Goal: Information Seeking & Learning: Find contact information

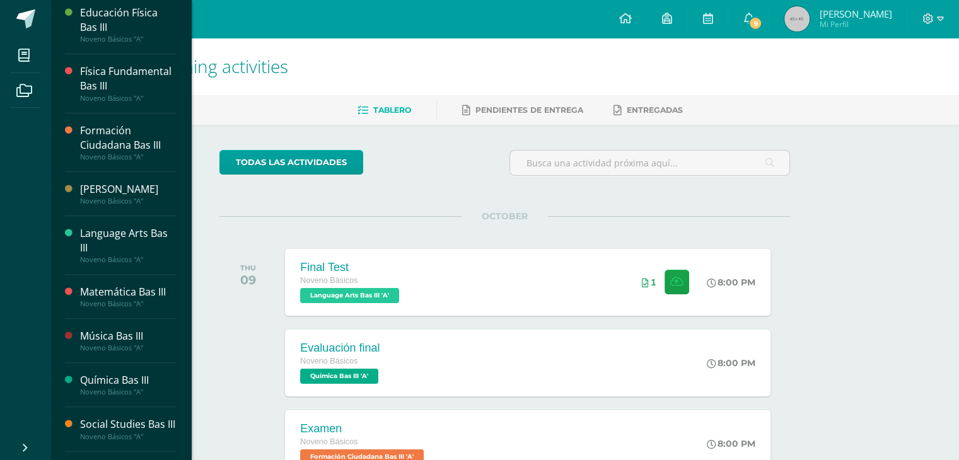
scroll to position [391, 0]
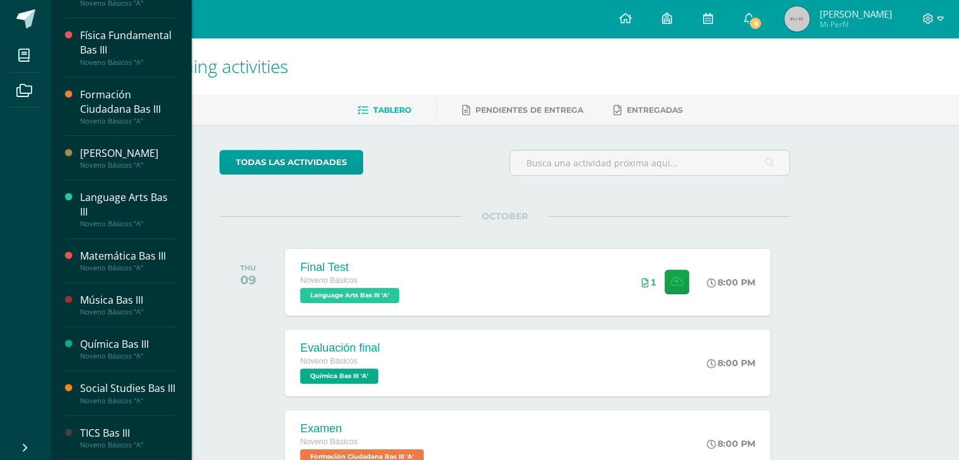
click at [88, 431] on div "TICS Bas III" at bounding box center [128, 433] width 96 height 15
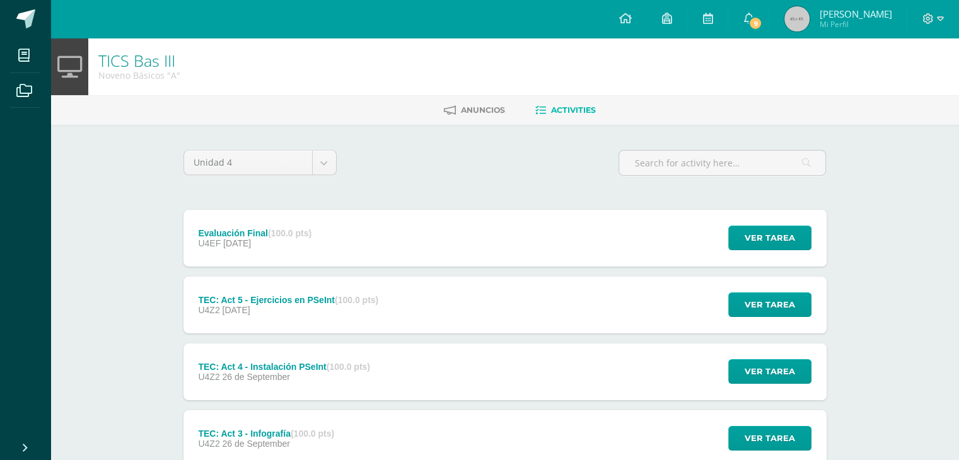
click at [810, 19] on img at bounding box center [797, 18] width 25 height 25
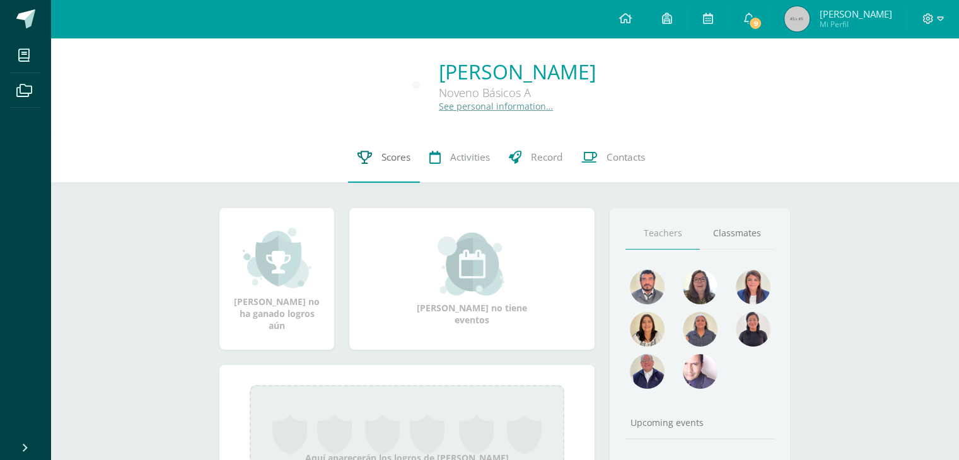
click at [387, 164] on span "Scores" at bounding box center [396, 157] width 29 height 13
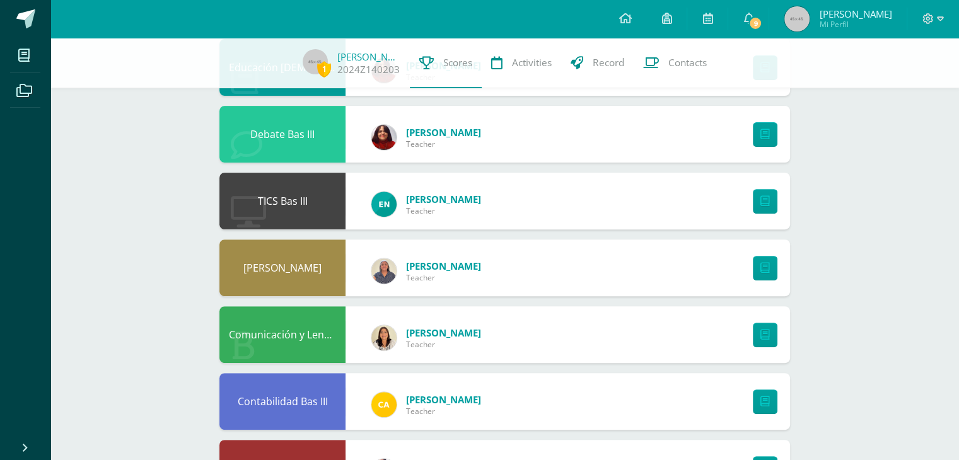
scroll to position [423, 0]
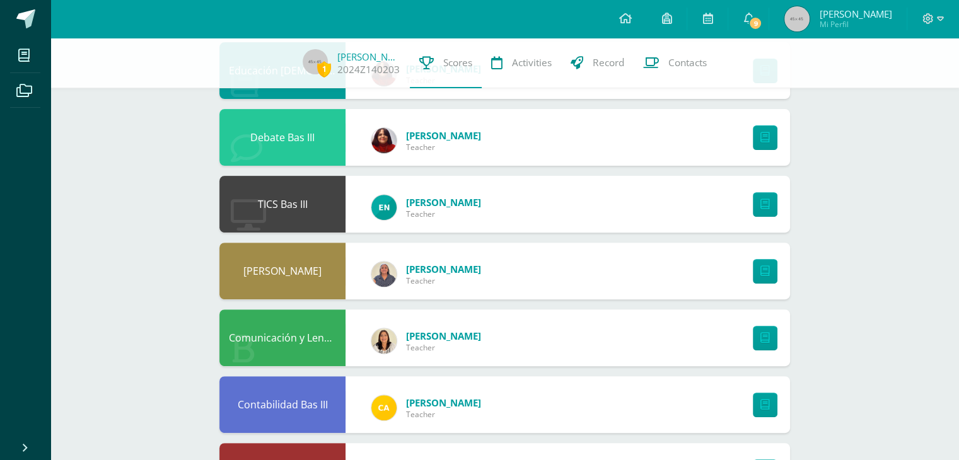
click at [460, 203] on link "[PERSON_NAME]" at bounding box center [443, 202] width 75 height 13
